Goal: Transaction & Acquisition: Purchase product/service

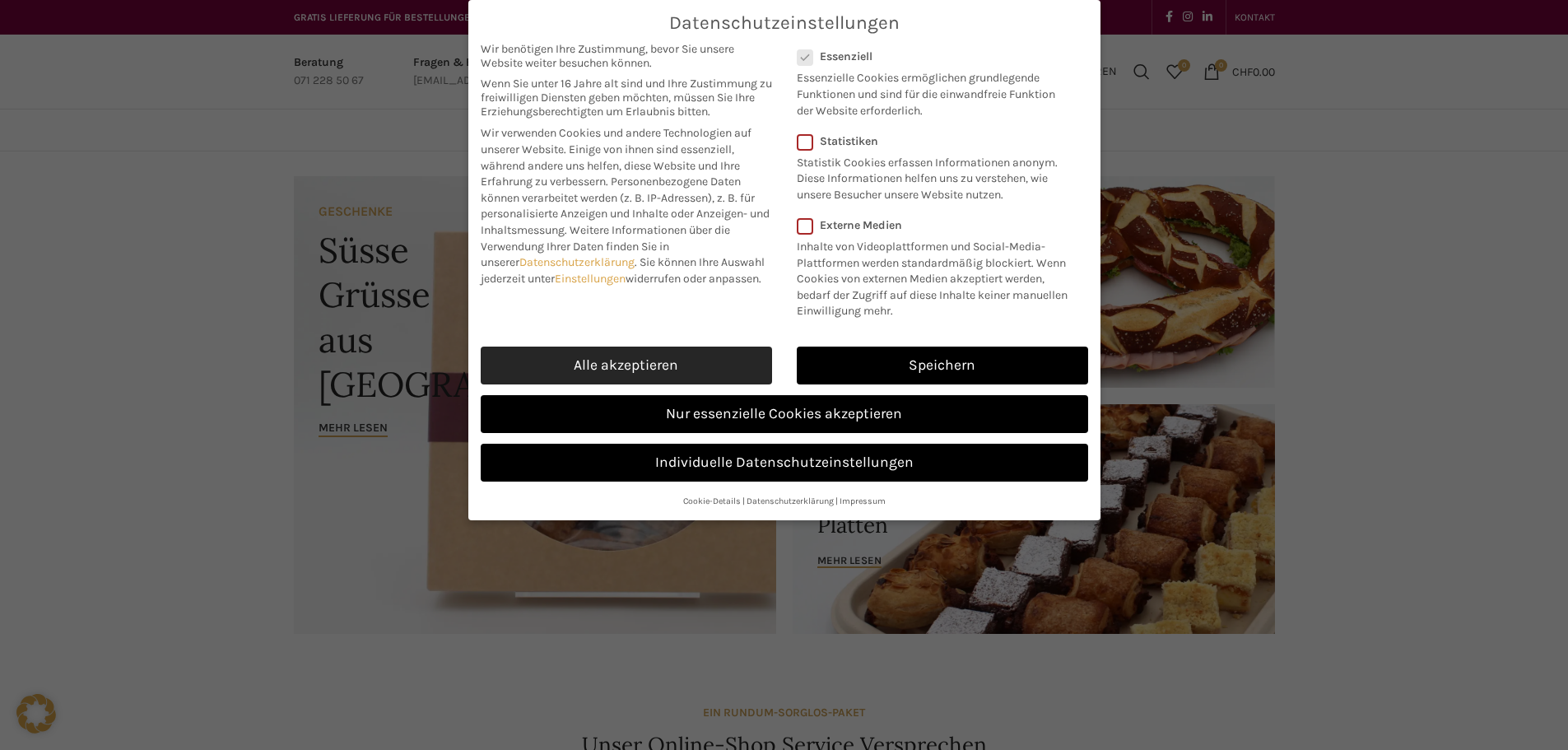
click at [642, 360] on link "Alle akzeptieren" at bounding box center [626, 365] width 291 height 38
checkbox input "true"
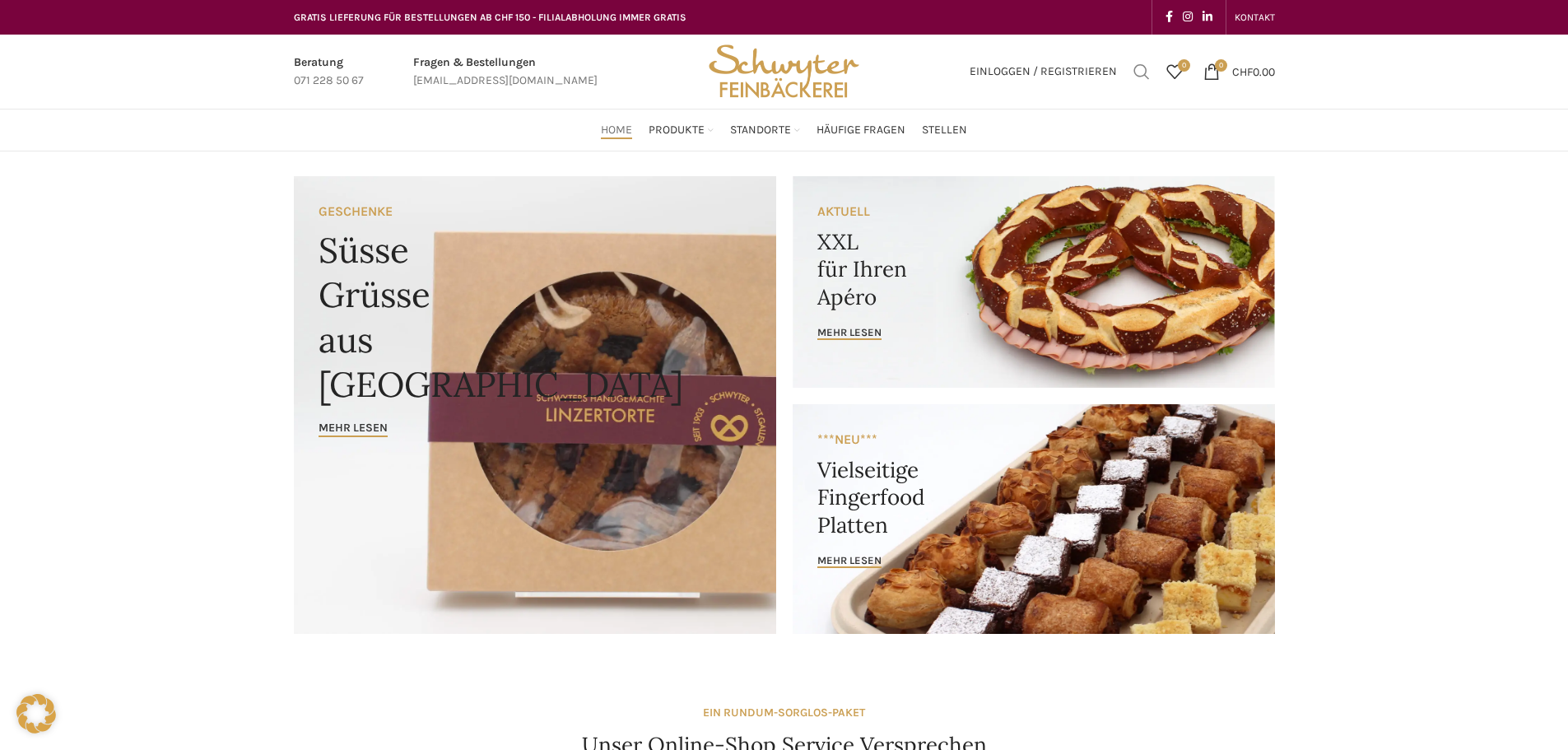
click at [1138, 76] on span "Suchen" at bounding box center [1141, 71] width 17 height 17
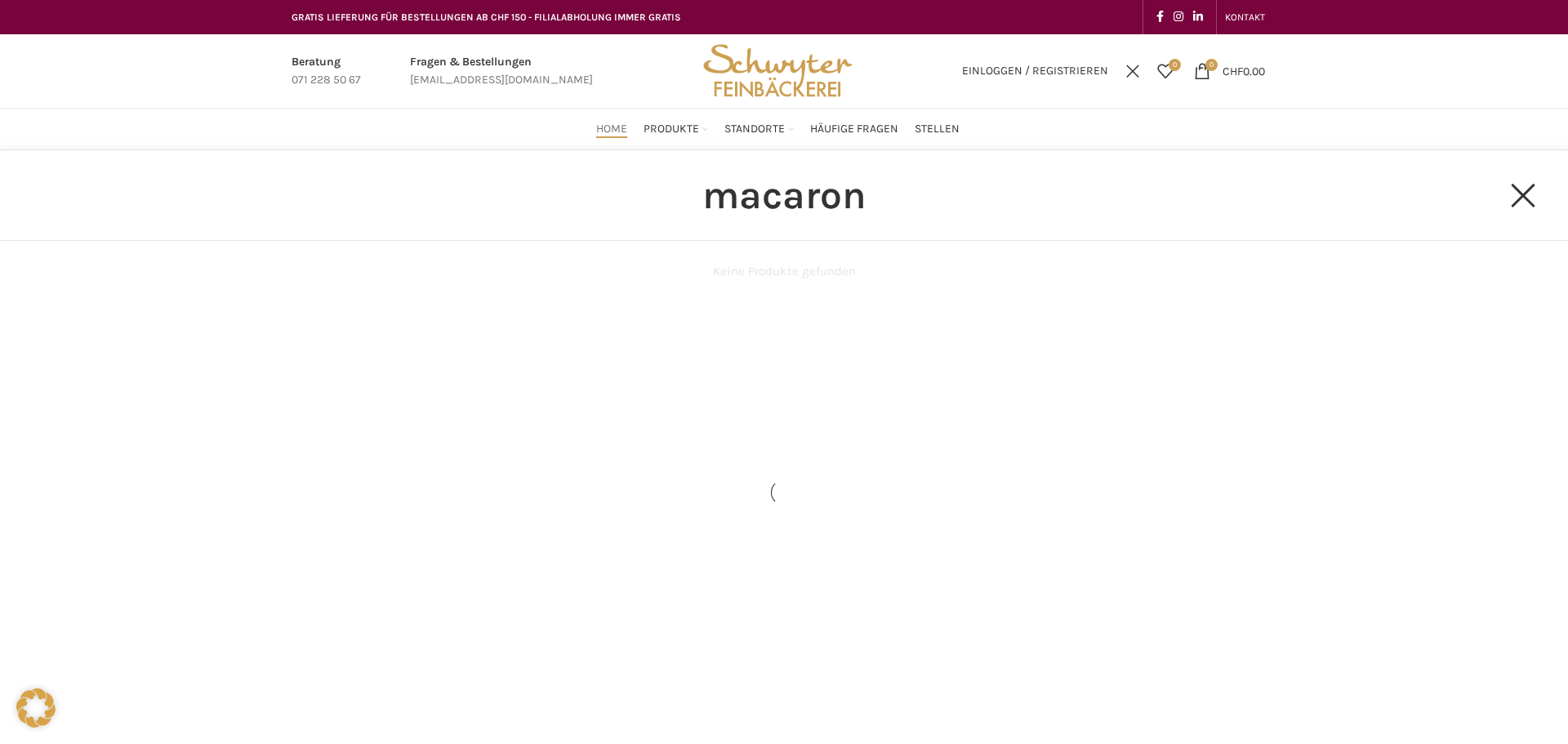
type input "macaron"
click button "Search" at bounding box center [0, 0] width 0 height 0
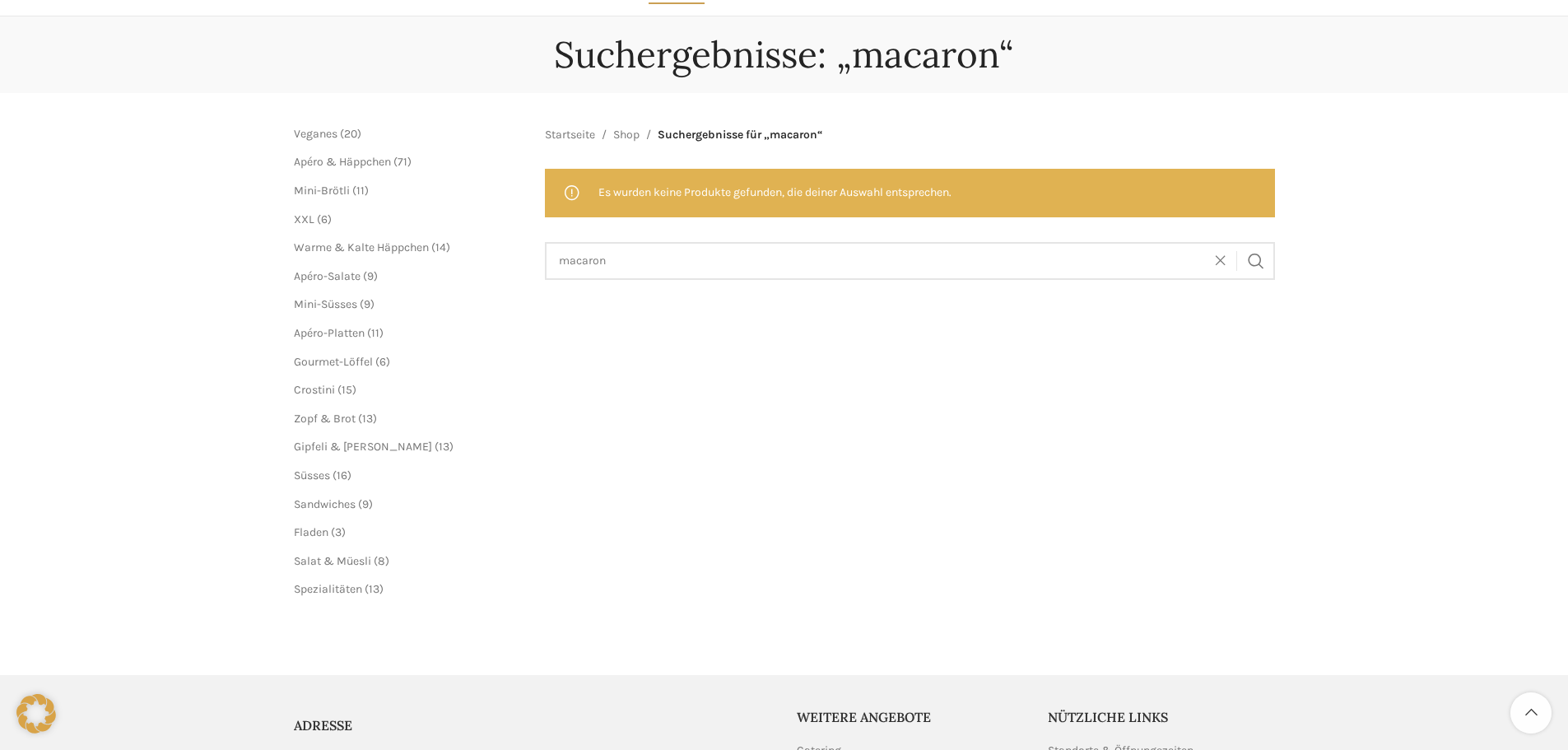
scroll to position [165, 0]
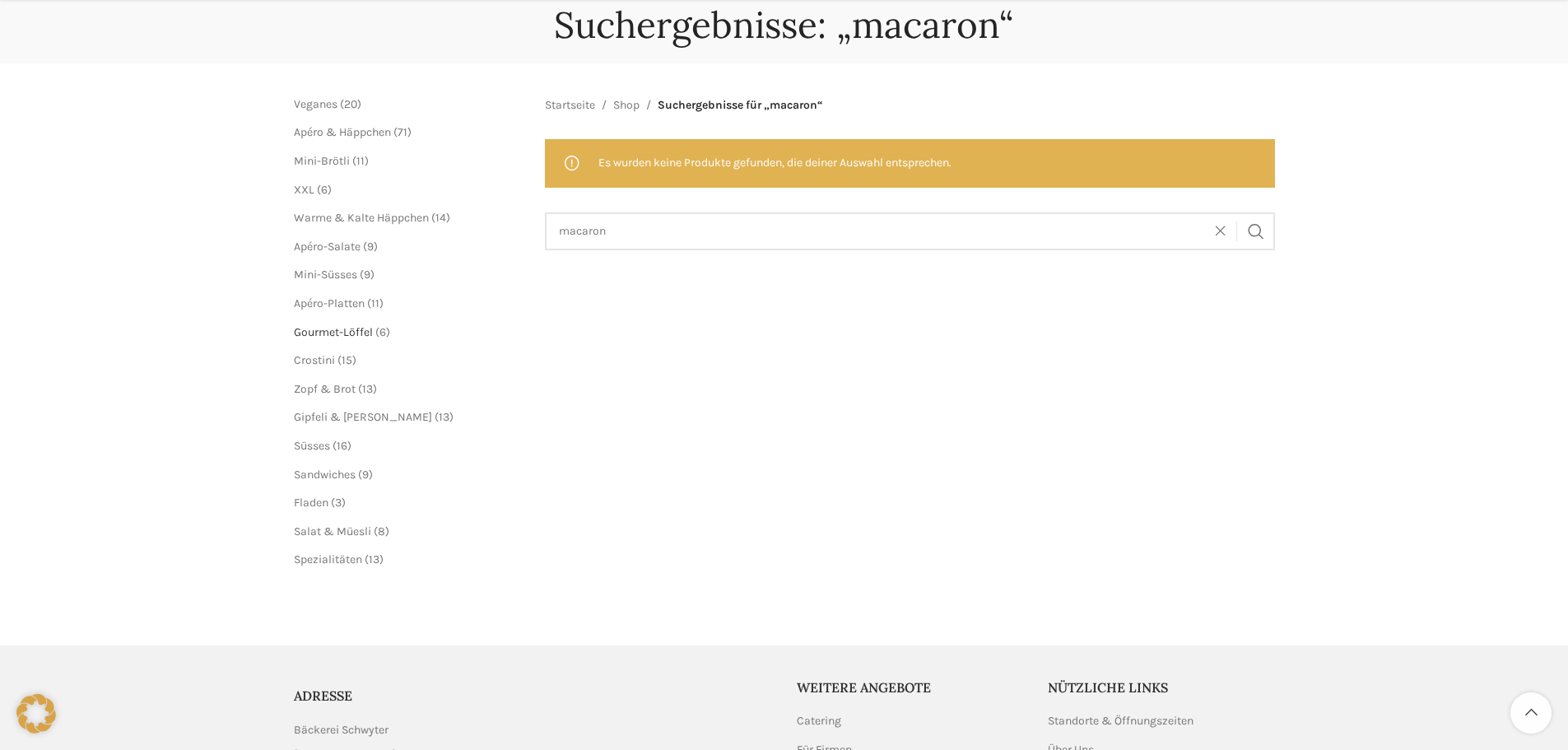
click at [316, 328] on span "Gourmet-Löffel" at bounding box center [334, 332] width 79 height 14
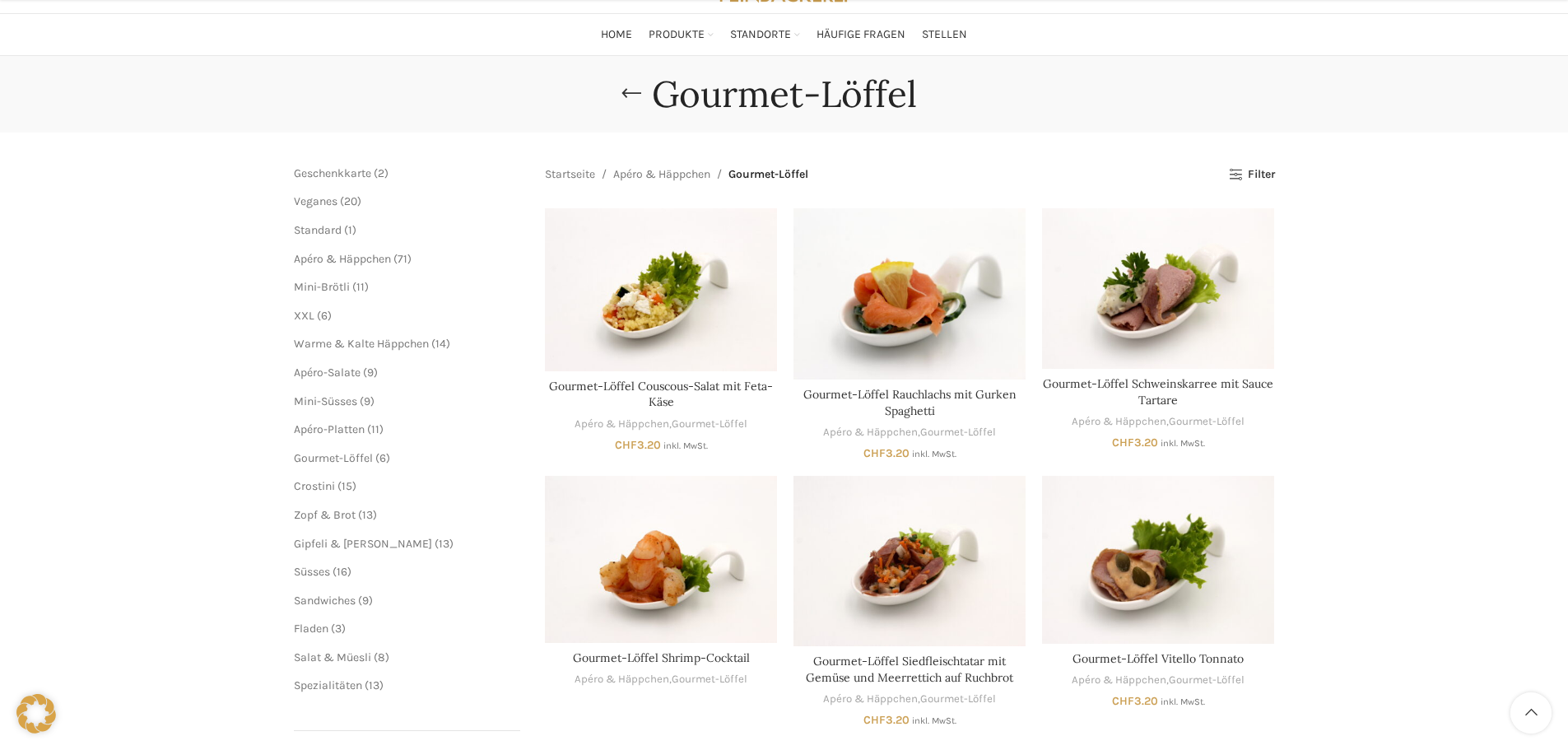
scroll to position [329, 0]
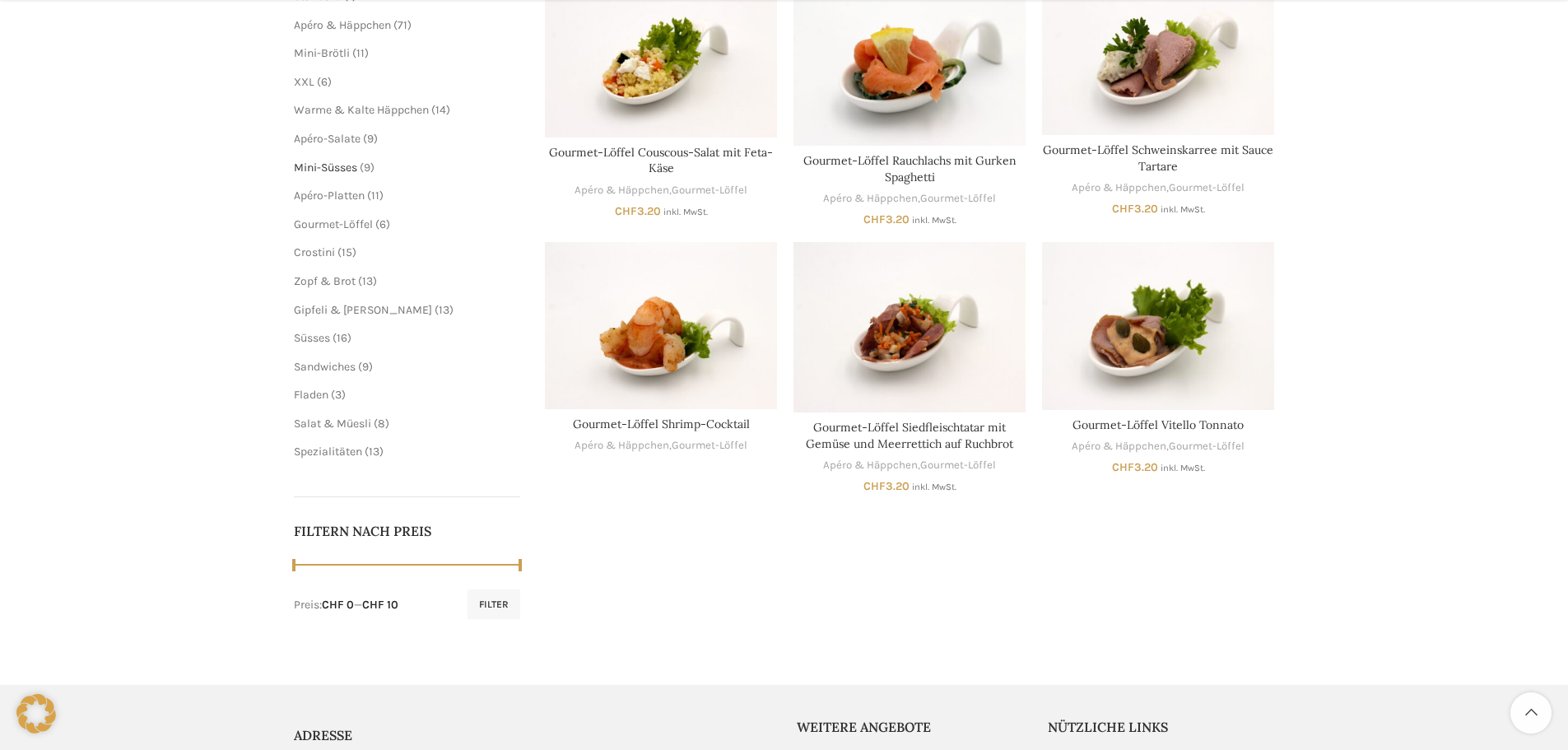
click at [349, 169] on span "Mini-Süsses" at bounding box center [326, 167] width 63 height 14
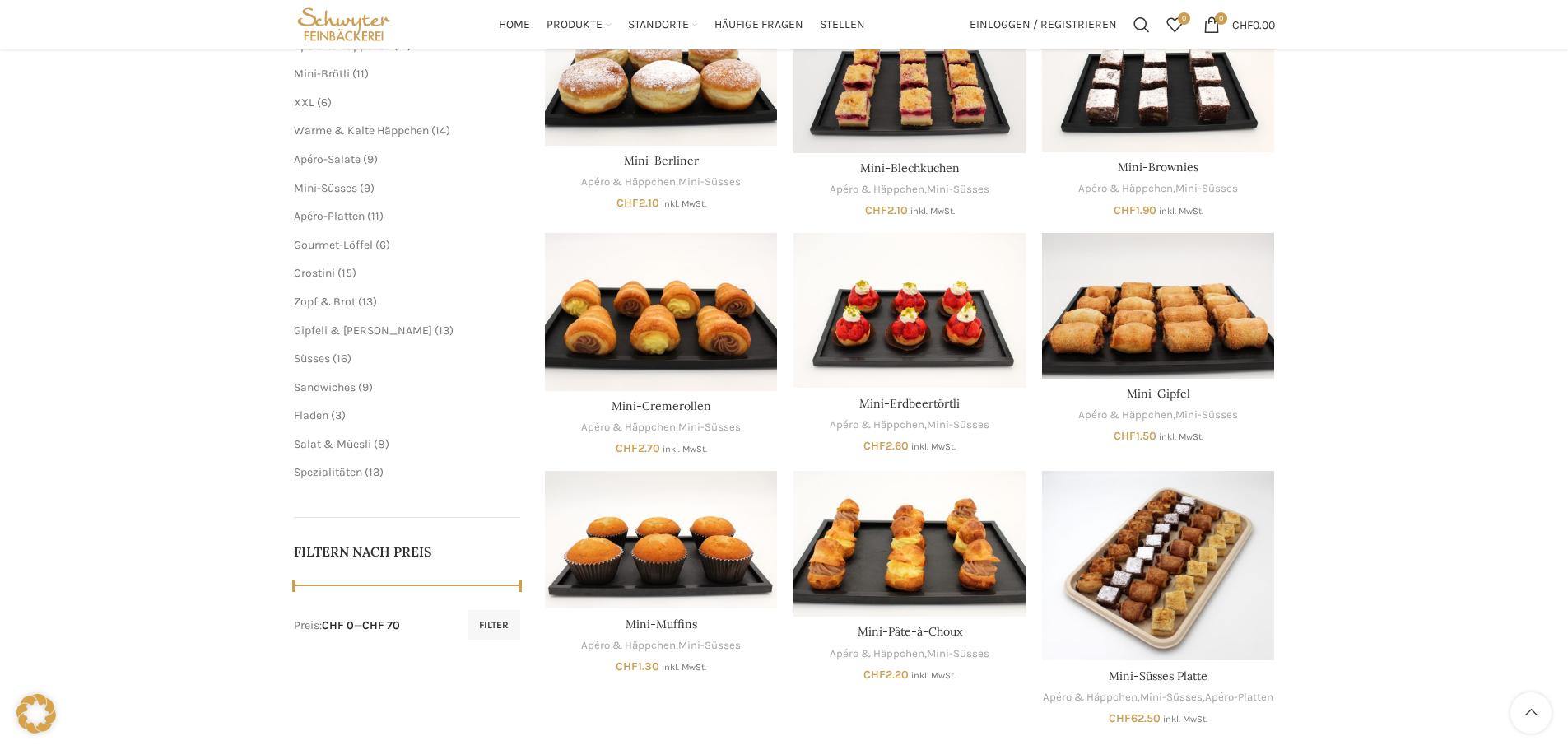
scroll to position [246, 0]
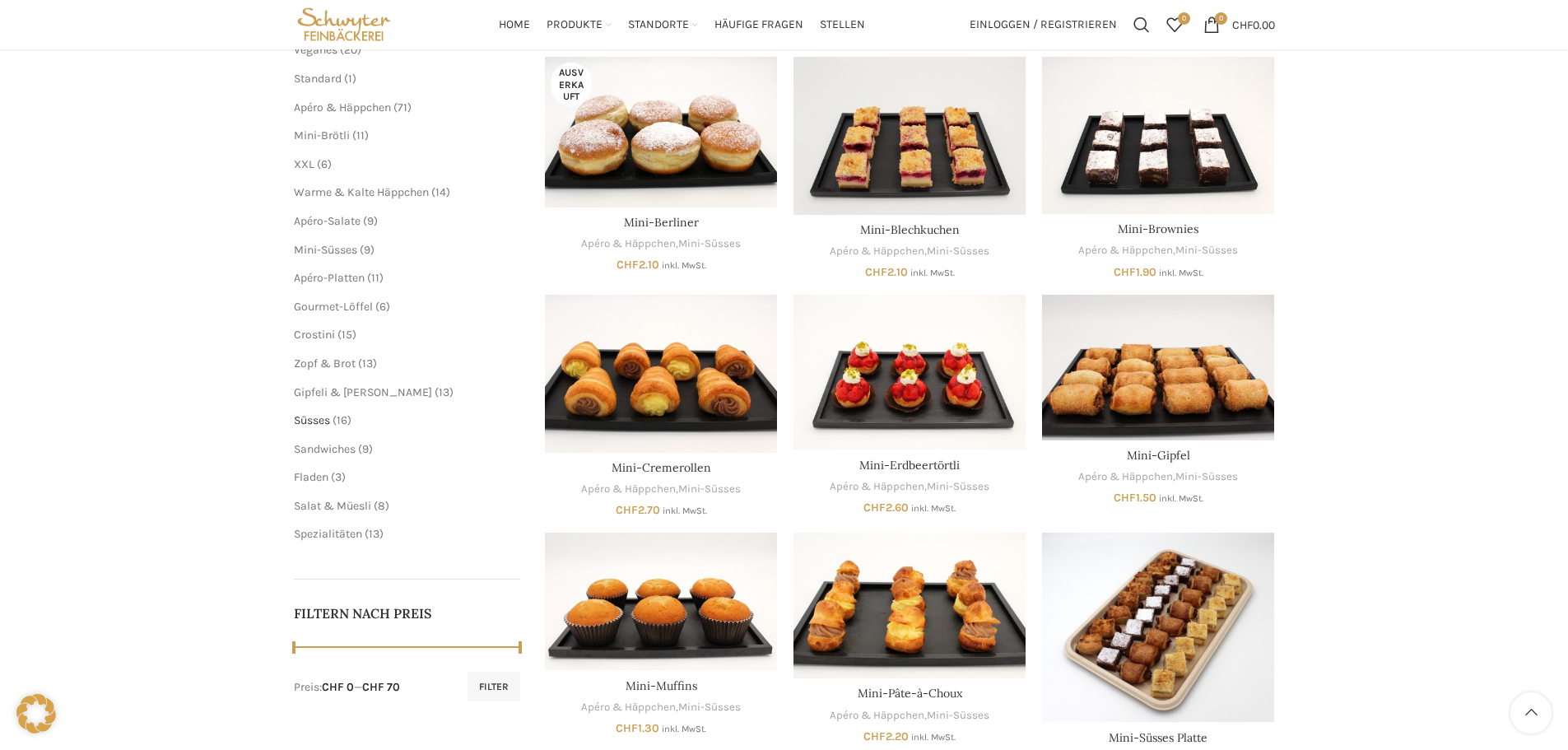
click at [306, 416] on span "Süsses" at bounding box center [312, 420] width 36 height 14
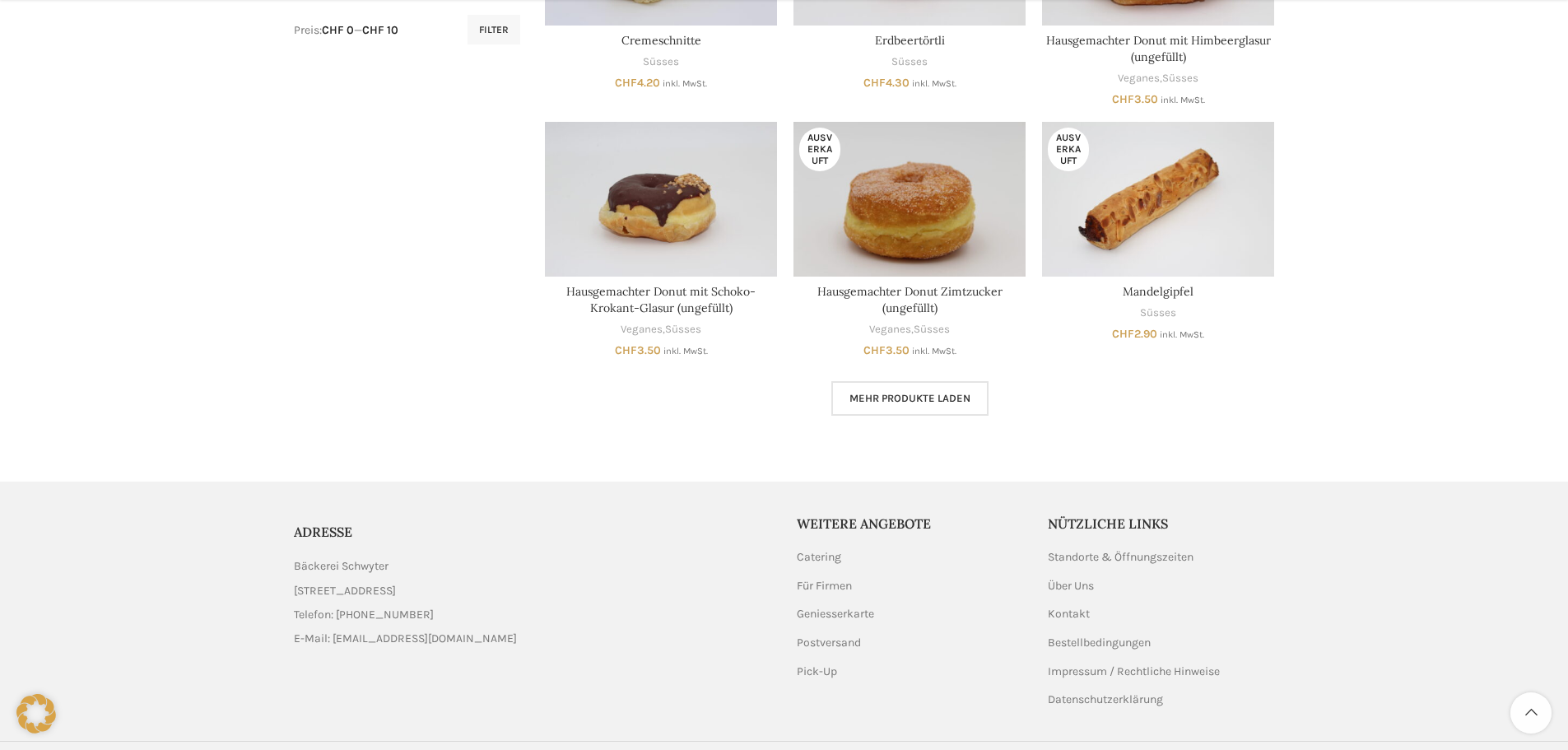
scroll to position [905, 0]
click at [958, 403] on link "Mehr Produkte laden" at bounding box center [909, 396] width 158 height 34
